Goal: Task Accomplishment & Management: Manage account settings

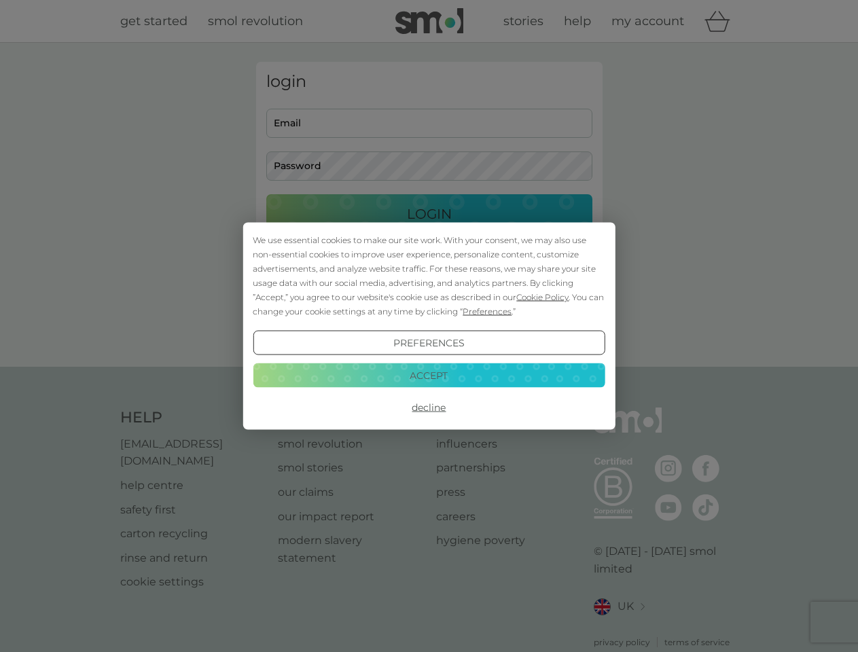
click at [543, 297] on span "Cookie Policy" at bounding box center [542, 297] width 52 height 10
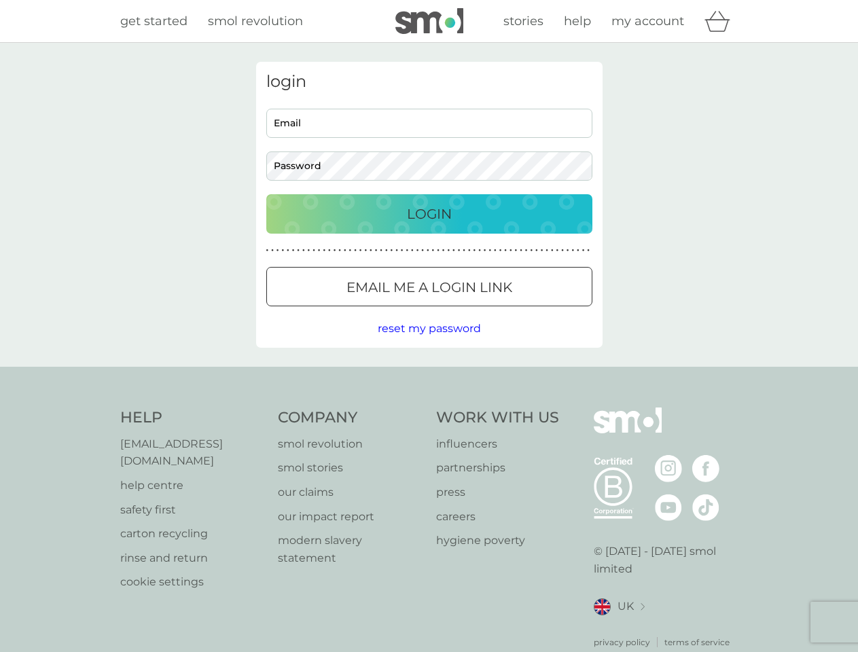
click at [486, 311] on div "login Email Password Login ● ● ● ● ● ● ● ● ● ● ● ● ● ● ● ● ● ● ● ● ● ● ● ● ● ● …" at bounding box center [429, 205] width 346 height 286
click at [429, 343] on div "login Email Password Login ● ● ● ● ● ● ● ● ● ● ● ● ● ● ● ● ● ● ● ● ● ● ● ● ● ● …" at bounding box center [429, 205] width 346 height 286
click at [429, 408] on div "Help [EMAIL_ADDRESS][DOMAIN_NAME] help centre safety first carton recycling rin…" at bounding box center [429, 528] width 618 height 241
click at [429, 375] on div "Help [EMAIL_ADDRESS][DOMAIN_NAME] help centre safety first carton recycling rin…" at bounding box center [429, 528] width 858 height 323
